Goal: Information Seeking & Learning: Check status

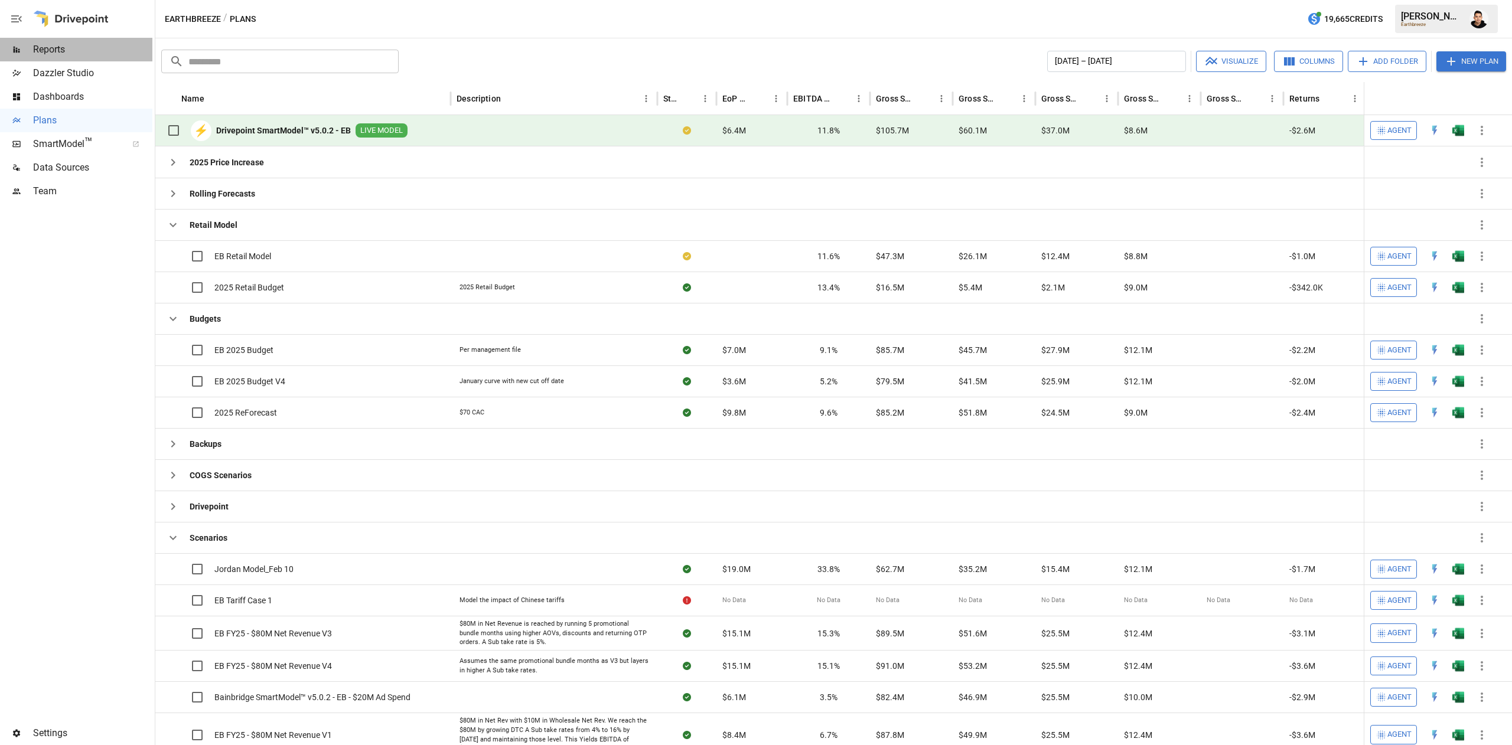
click at [76, 48] on span "Reports" at bounding box center [92, 50] width 119 height 14
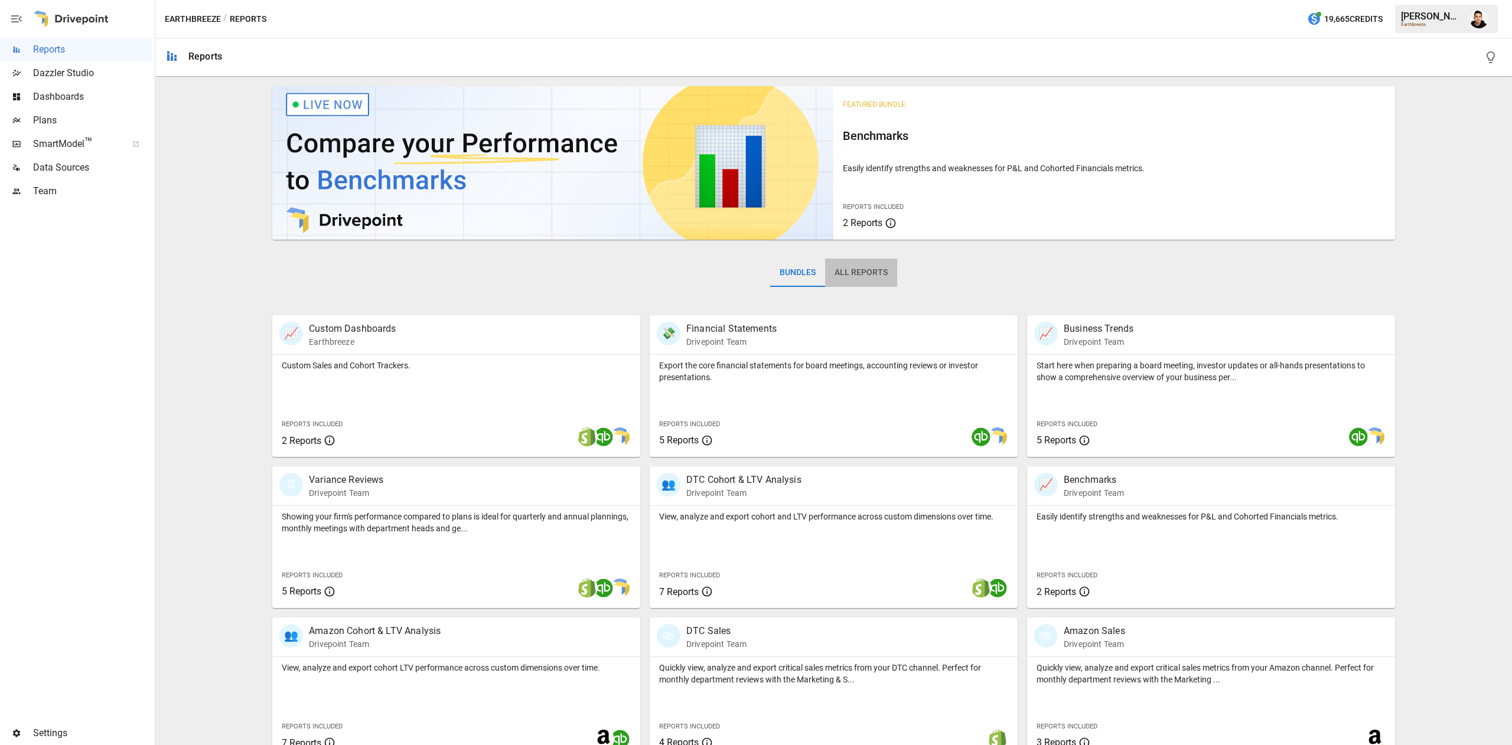
click at [851, 262] on button "All Reports" at bounding box center [861, 273] width 72 height 28
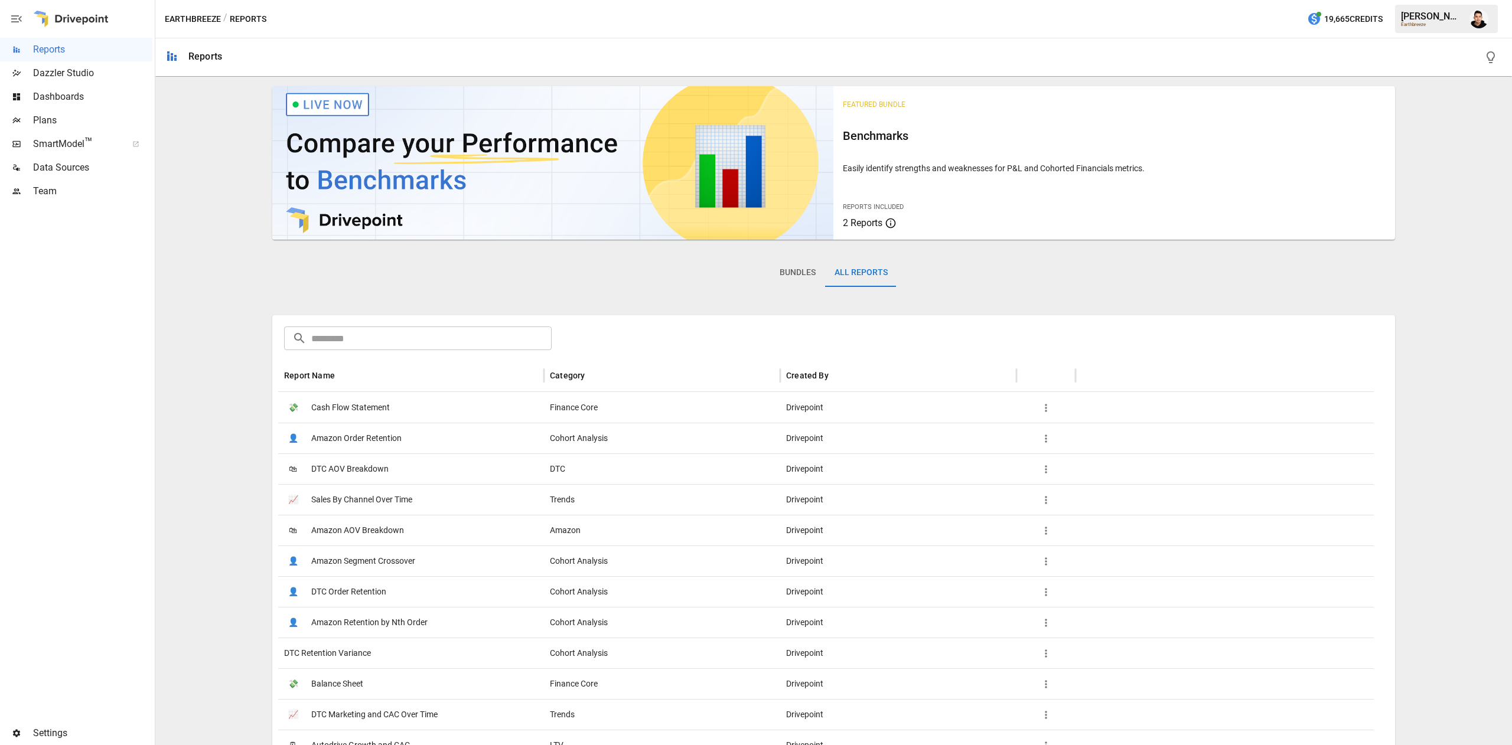
click at [792, 274] on button "Bundles" at bounding box center [797, 273] width 55 height 28
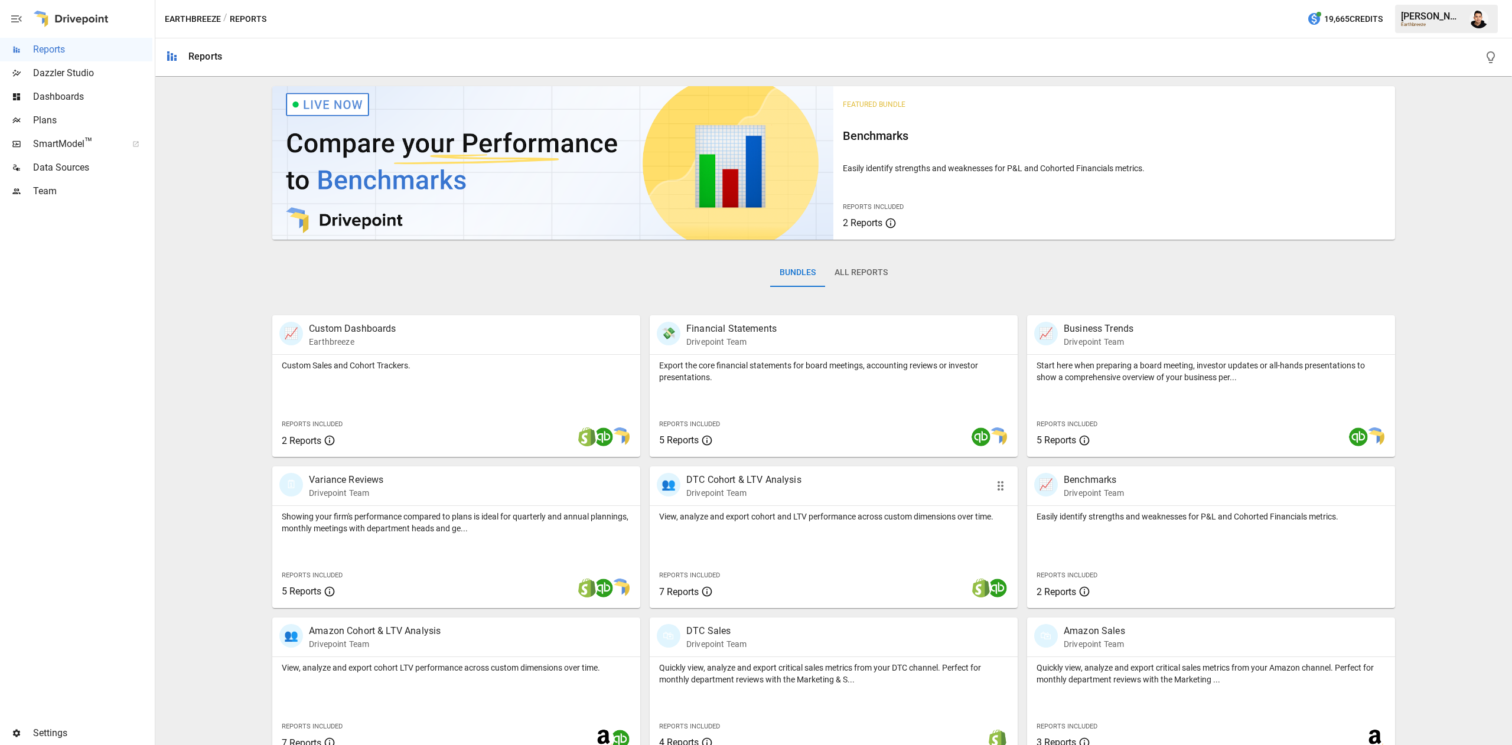
click at [709, 543] on div "View, analyze and export cohort and LTV performance across custom dimensions ov…" at bounding box center [833, 557] width 368 height 102
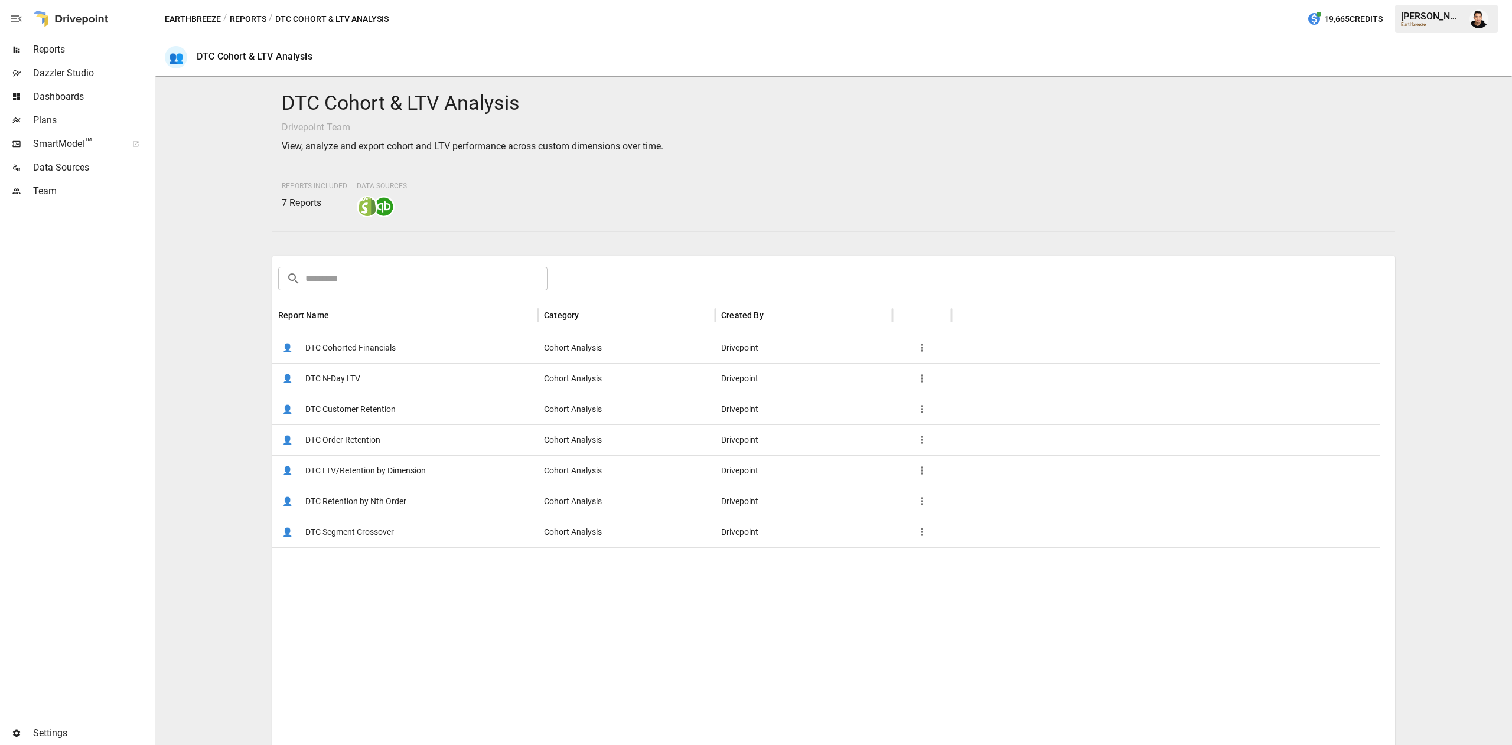
click at [446, 444] on div "👤 DTC Order Retention" at bounding box center [405, 440] width 266 height 31
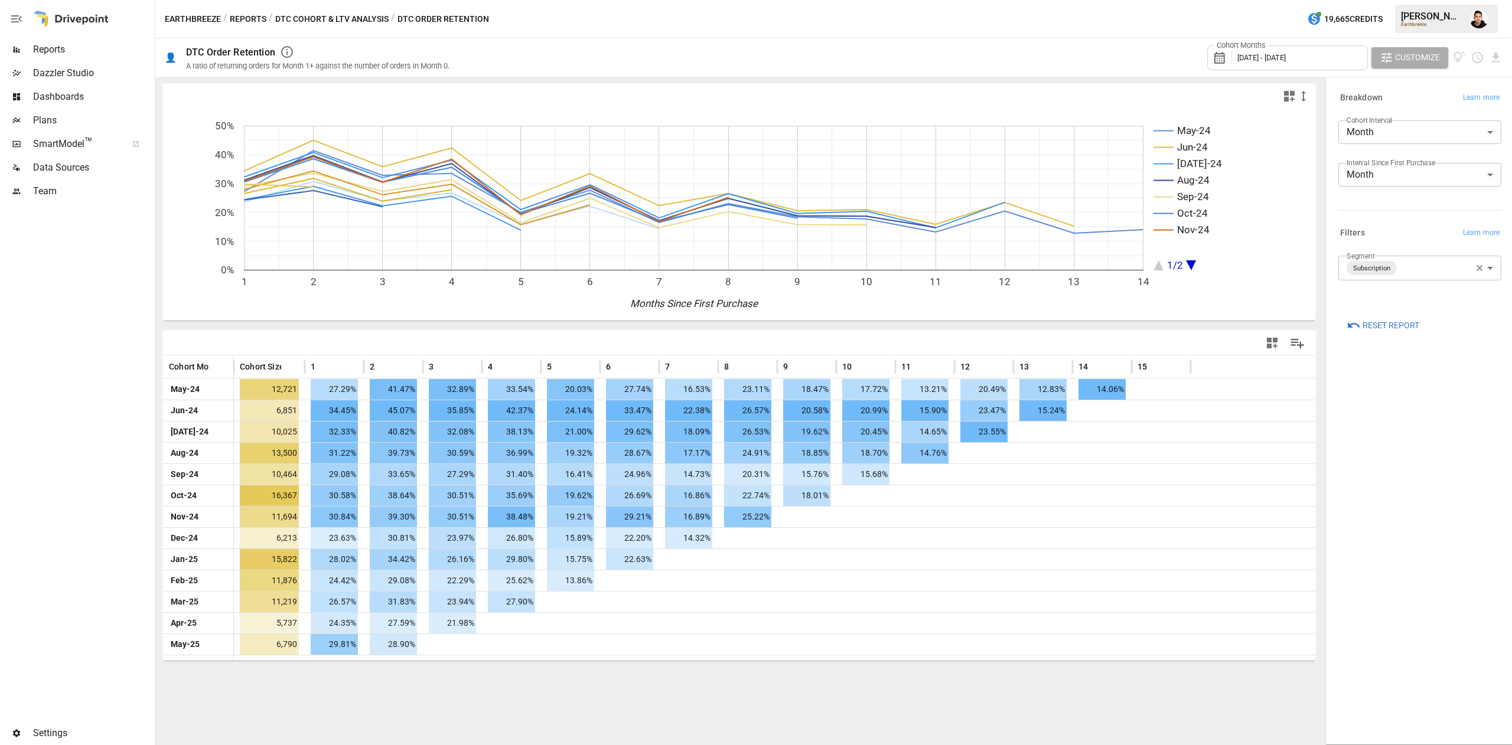
click at [1266, 68] on div "Cohort Months May 2024 - May 2025" at bounding box center [1287, 57] width 161 height 25
click at [1378, 306] on div at bounding box center [756, 372] width 1512 height 745
click at [1368, 331] on span "Reset Report" at bounding box center [1390, 325] width 57 height 15
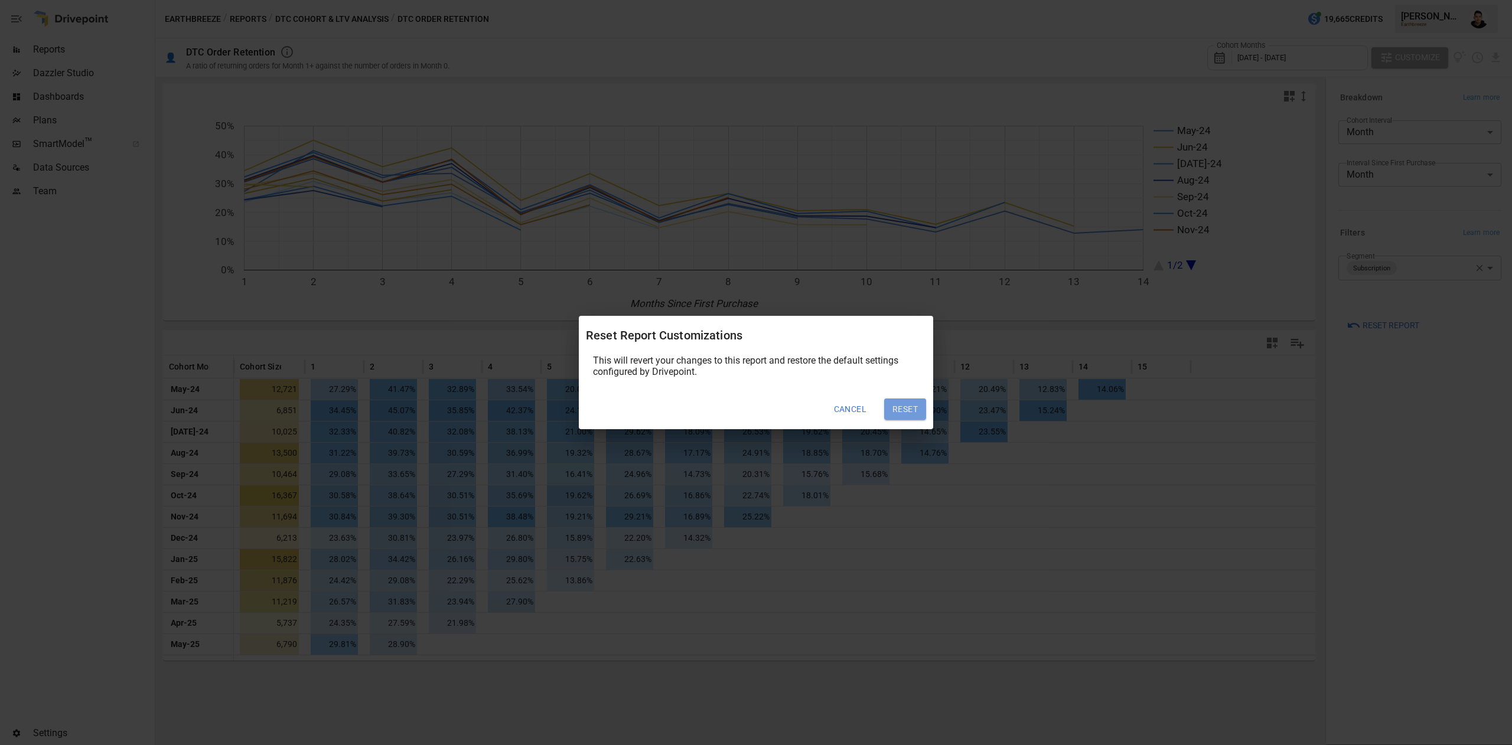
click at [910, 402] on button "Reset" at bounding box center [905, 409] width 42 height 21
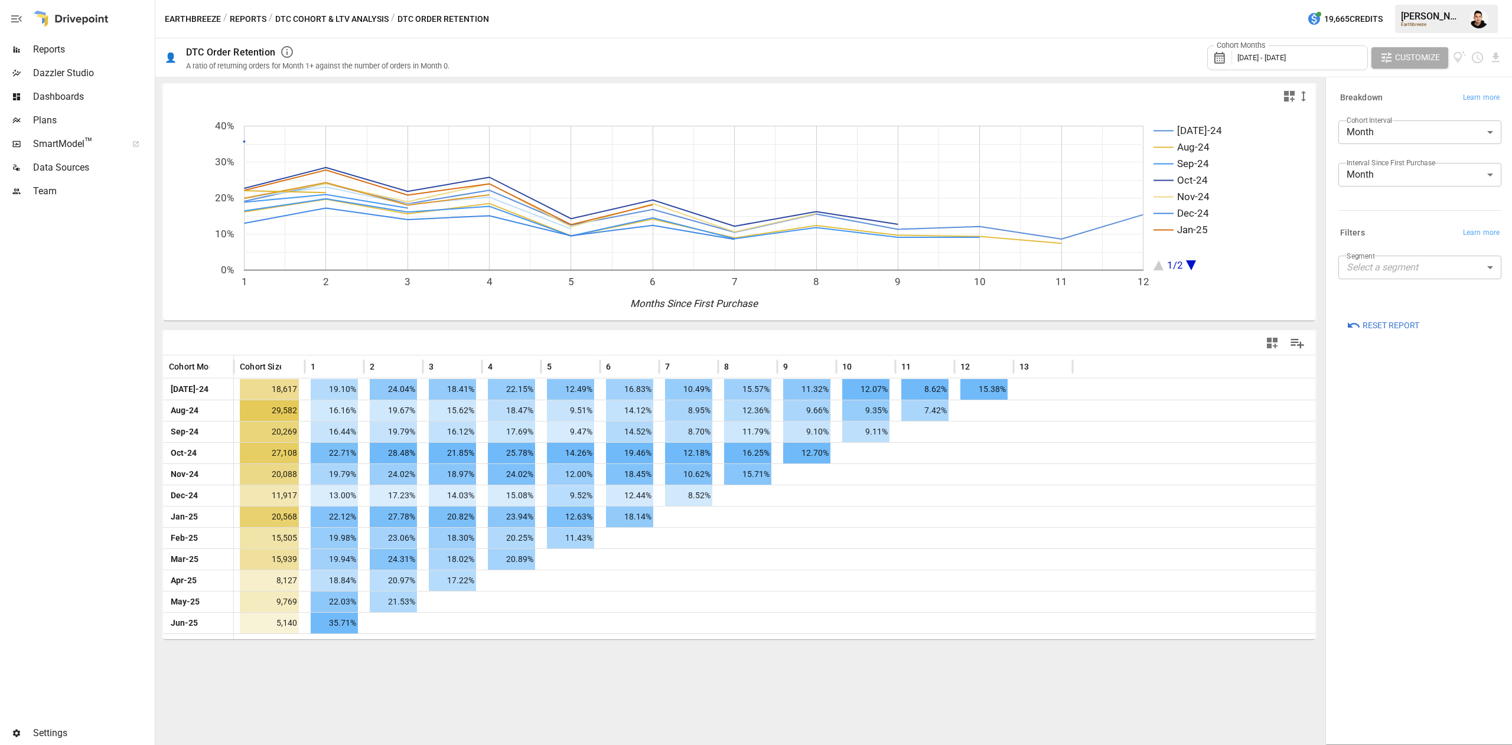
click at [1380, 0] on body "Reports Dazzler Studio Dashboards Plans SmartModel ™ Data Sources Team Settings…" at bounding box center [756, 0] width 1512 height 0
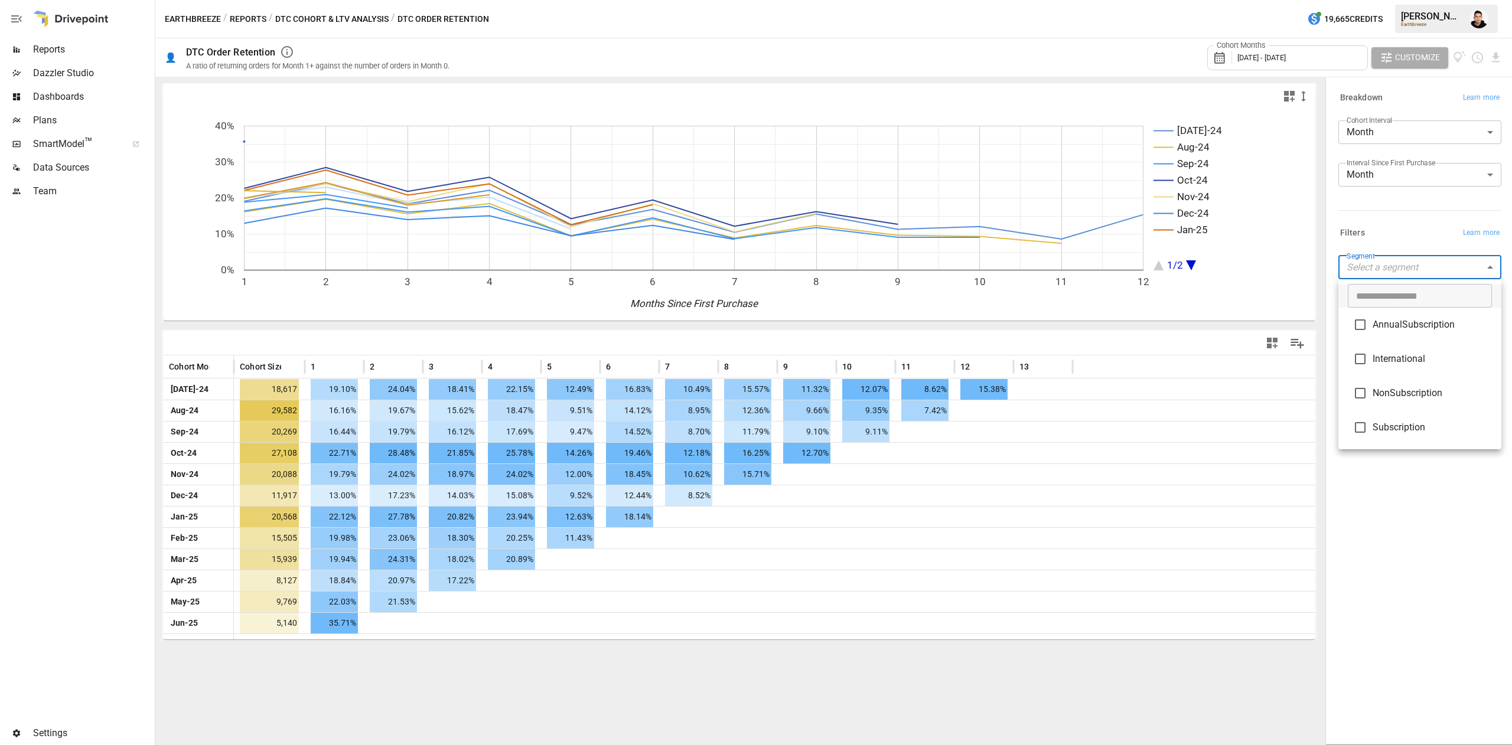
click at [1389, 419] on li "Subscription" at bounding box center [1419, 427] width 163 height 34
type input "**********"
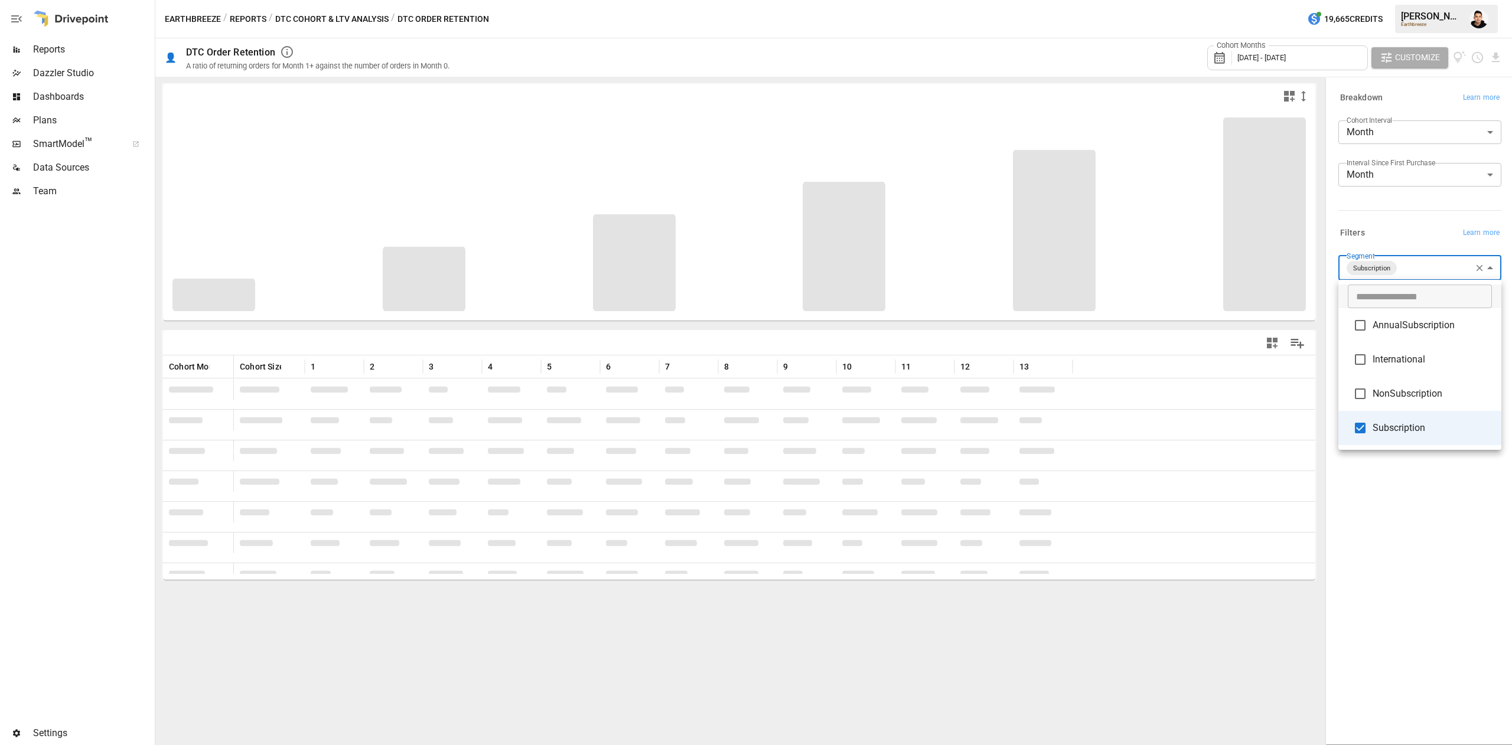
click at [1384, 533] on div at bounding box center [756, 372] width 1512 height 745
